Goal: Task Accomplishment & Management: Manage account settings

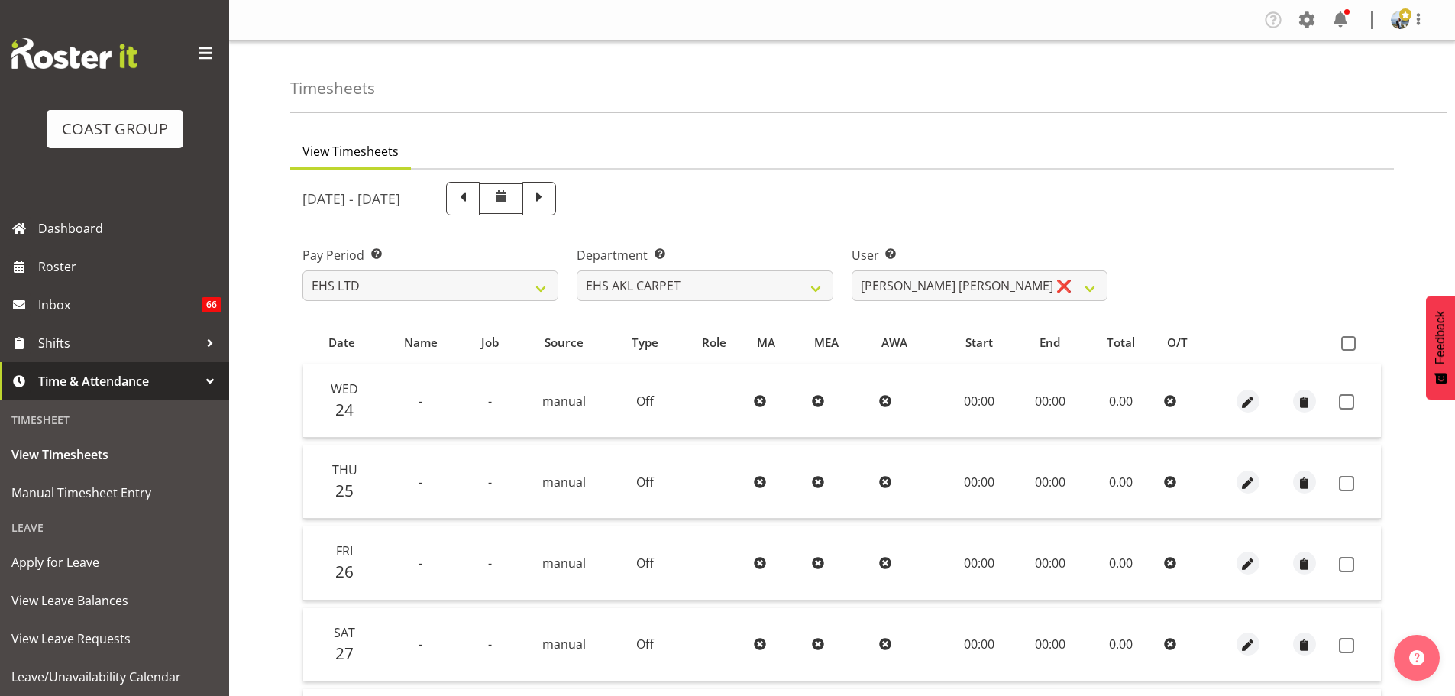
select select "7"
click at [1003, 283] on select "[PERSON_NAME] ❌ [PERSON_NAME] ✔ [PERSON_NAME] ✔ [PERSON_NAME] ✔ [PERSON_NAME] […" at bounding box center [980, 285] width 256 height 31
click at [852, 270] on select "[PERSON_NAME] ❌ [PERSON_NAME] ✔ [PERSON_NAME] ✔ [PERSON_NAME] ✔ [PERSON_NAME] […" at bounding box center [980, 285] width 256 height 31
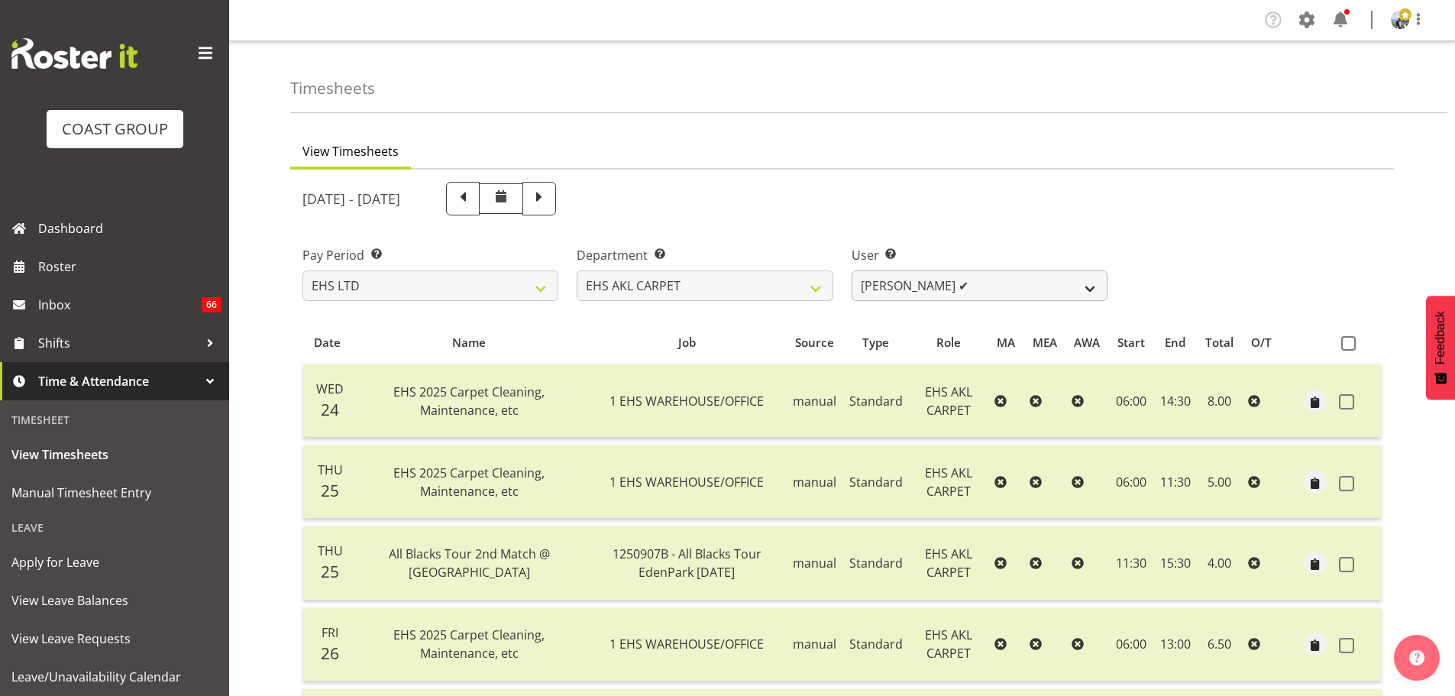
click at [1089, 291] on select "[PERSON_NAME] ❌ [PERSON_NAME] ✔ [PERSON_NAME] ✔ [PERSON_NAME] ✔ [PERSON_NAME] […" at bounding box center [980, 285] width 256 height 31
select select "10070"
click at [852, 270] on select "[PERSON_NAME] ❌ [PERSON_NAME] ✔ [PERSON_NAME] ✔ [PERSON_NAME] ✔ [PERSON_NAME] […" at bounding box center [980, 285] width 256 height 31
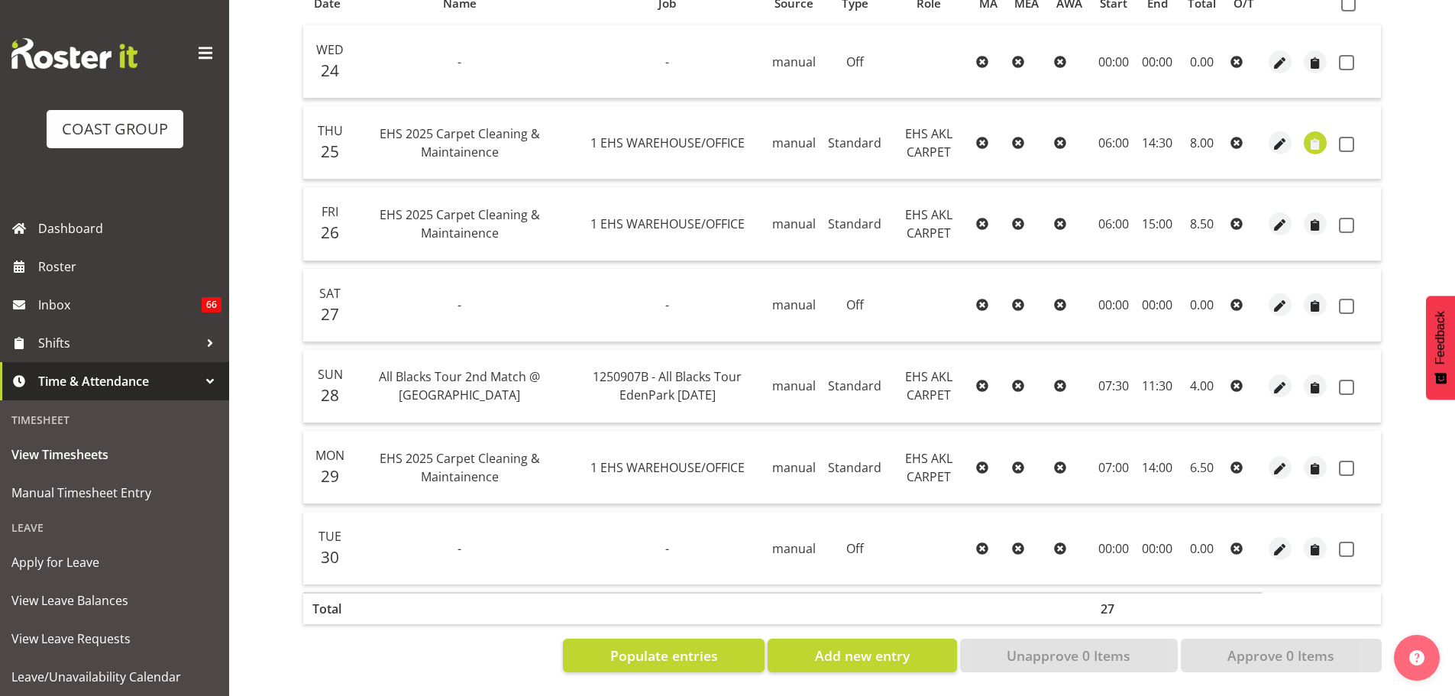
scroll to position [198, 0]
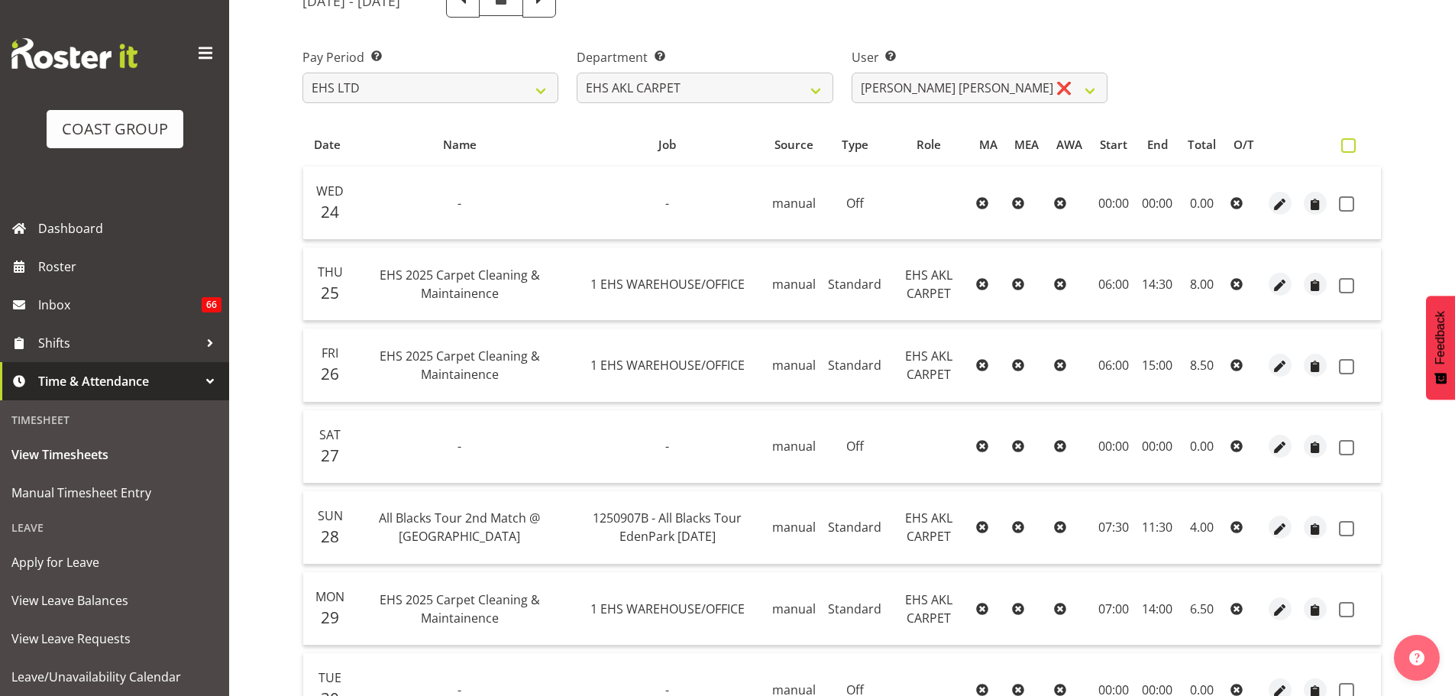
click at [1357, 147] on label at bounding box center [1352, 145] width 22 height 15
click at [1351, 147] on input "checkbox" at bounding box center [1346, 146] width 10 height 10
checkbox input "true"
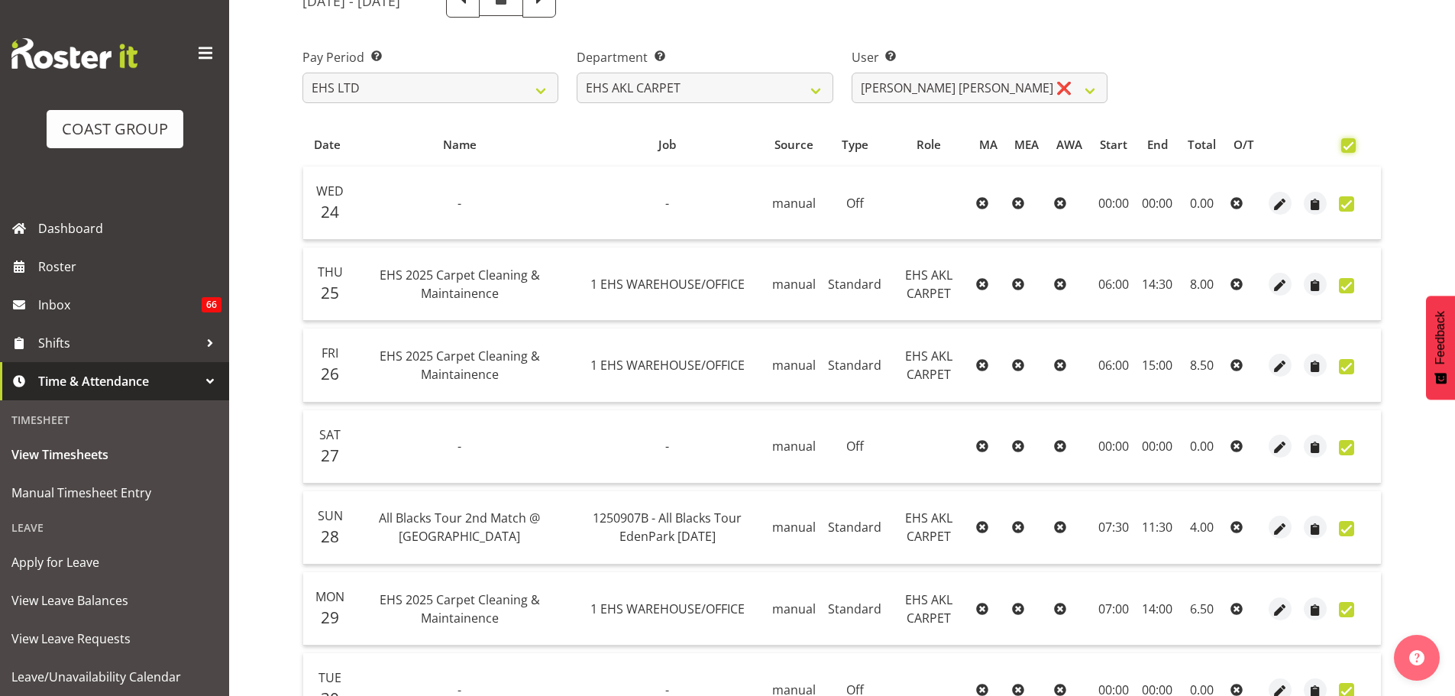
checkbox input "true"
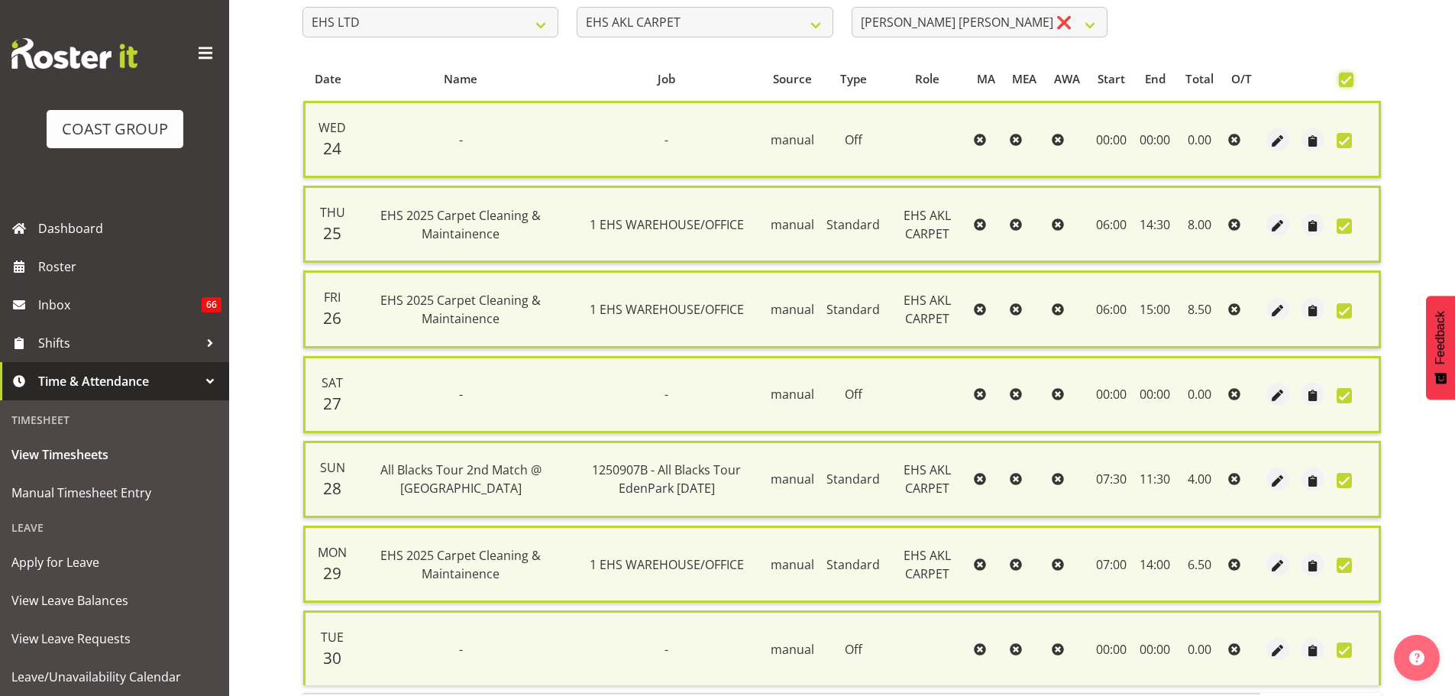
scroll to position [376, 0]
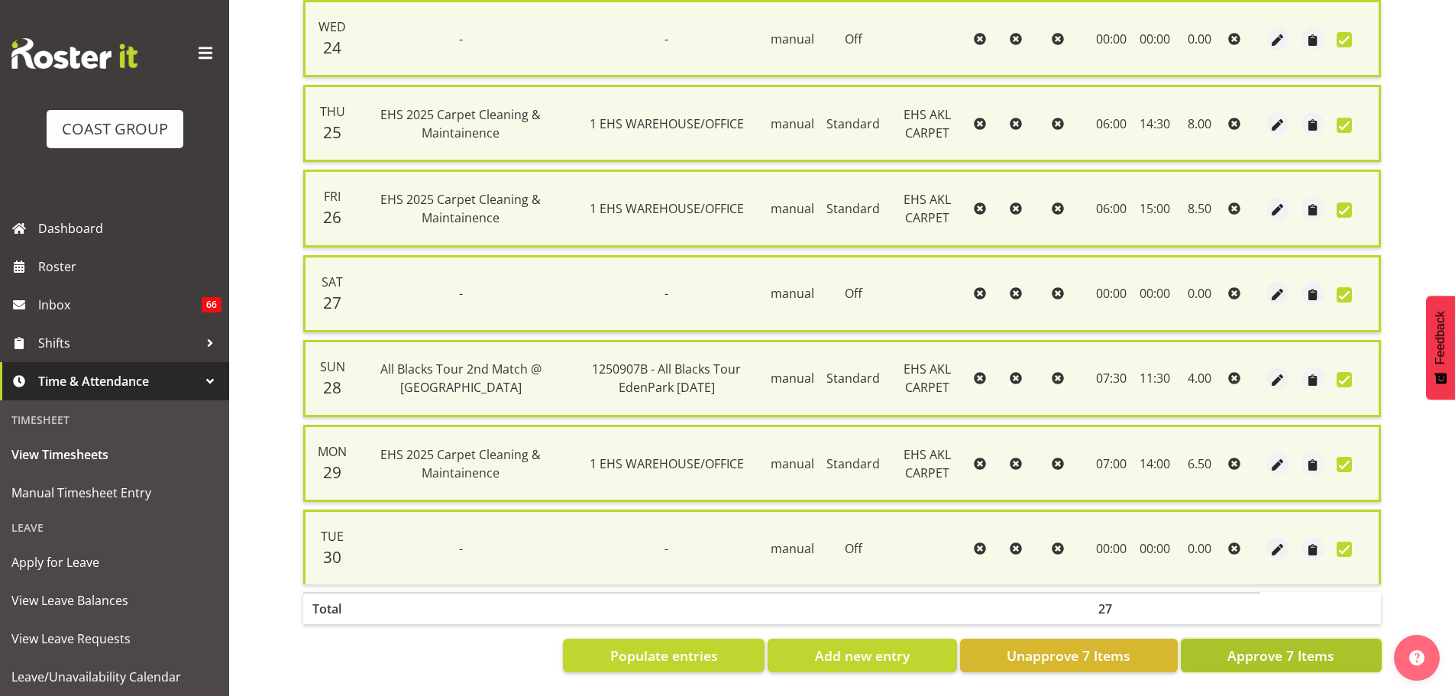
click at [1296, 646] on span "Approve 7 Items" at bounding box center [1281, 656] width 107 height 20
checkbox input "false"
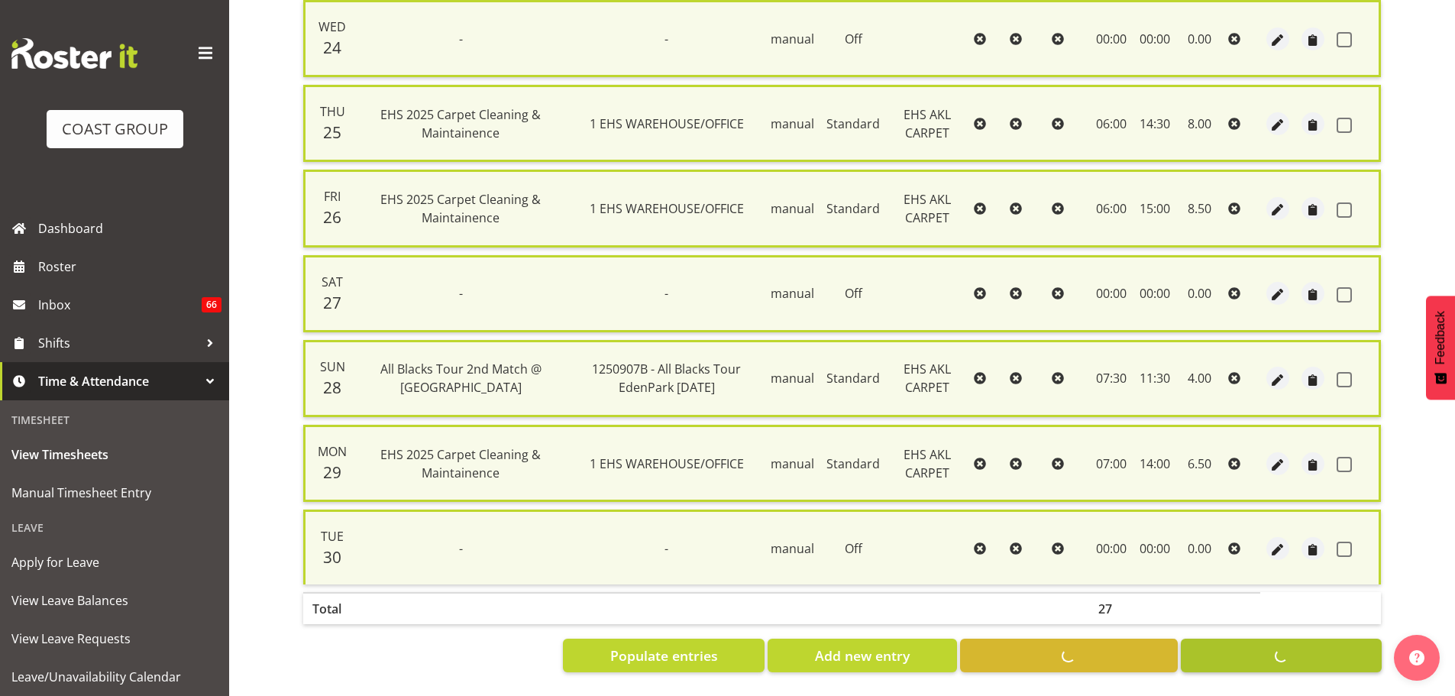
checkbox input "false"
